Goal: Navigation & Orientation: Find specific page/section

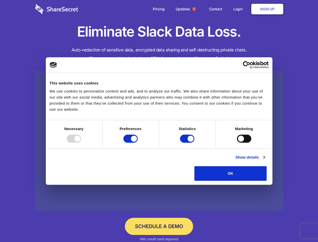
click at [81, 142] on div at bounding box center [74, 138] width 14 height 8
click at [138, 142] on input "Preferences" at bounding box center [130, 138] width 14 height 8
checkbox input "false"
click at [188, 142] on input "Statistics" at bounding box center [187, 138] width 14 height 8
checkbox input "false"
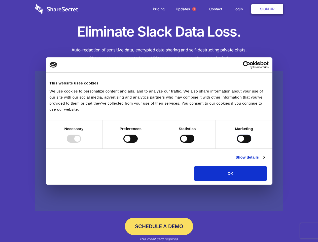
click at [237, 142] on input "Marketing" at bounding box center [244, 138] width 14 height 8
checkbox input "true"
click at [265, 160] on link "Show details" at bounding box center [249, 157] width 29 height 6
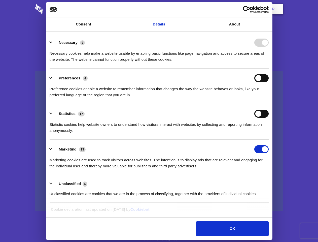
click at [269, 68] on li "Necessary 7 Necessary cookies help make a website usable by enabling basic func…" at bounding box center [159, 50] width 219 height 35
click at [194, 9] on span "1" at bounding box center [194, 9] width 4 height 4
